Goal: Navigation & Orientation: Find specific page/section

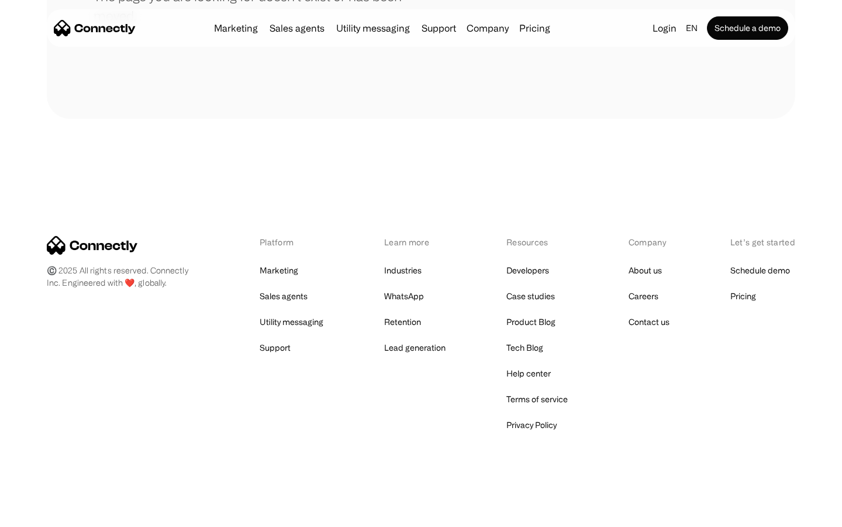
scroll to position [214, 0]
